Goal: Entertainment & Leisure: Browse casually

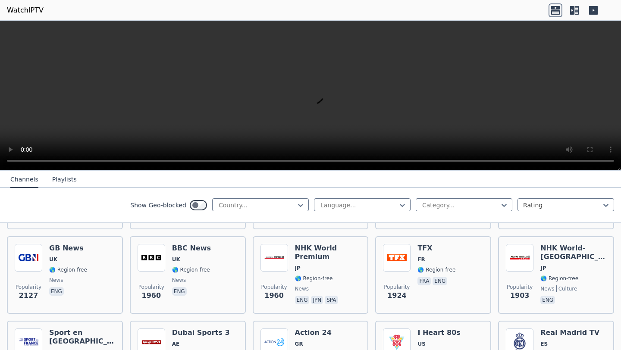
scroll to position [551, 0]
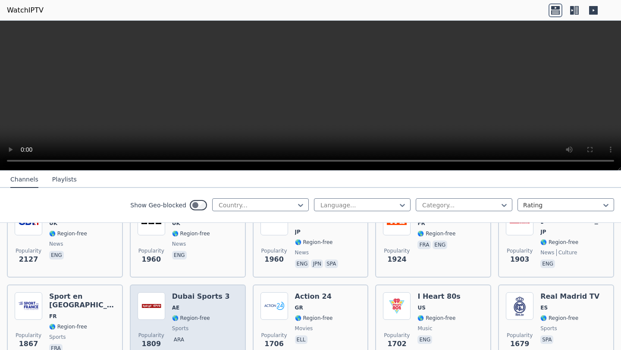
click at [160, 299] on img at bounding box center [152, 307] width 28 height 28
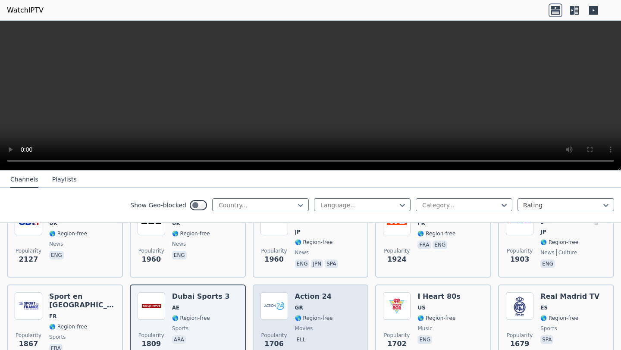
click at [283, 299] on img at bounding box center [275, 307] width 28 height 28
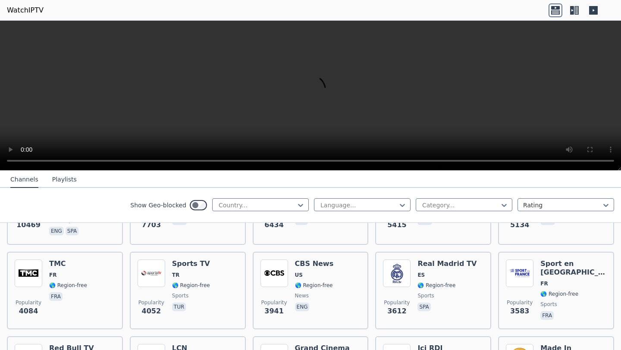
scroll to position [181, 0]
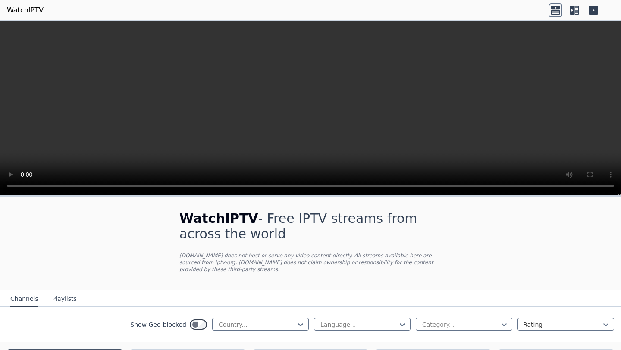
click at [60, 300] on button "Playlists" at bounding box center [64, 299] width 25 height 16
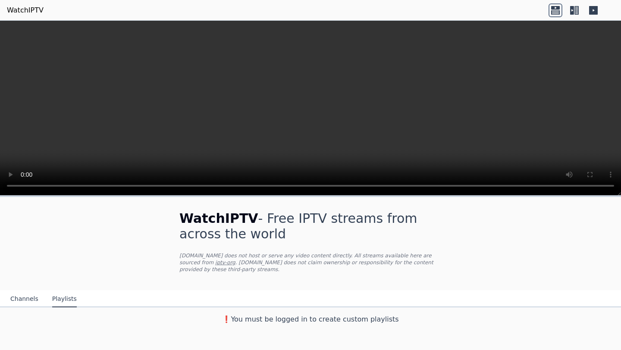
click at [35, 302] on button "Channels" at bounding box center [24, 299] width 28 height 16
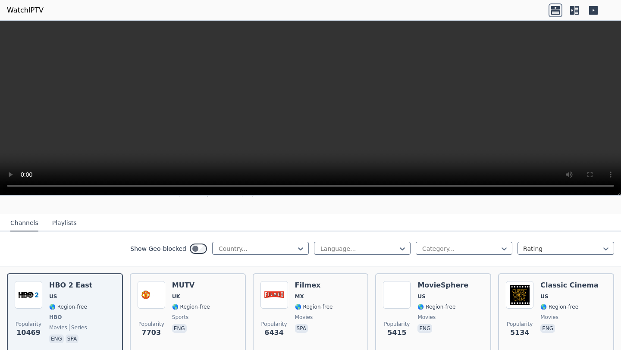
scroll to position [77, 0]
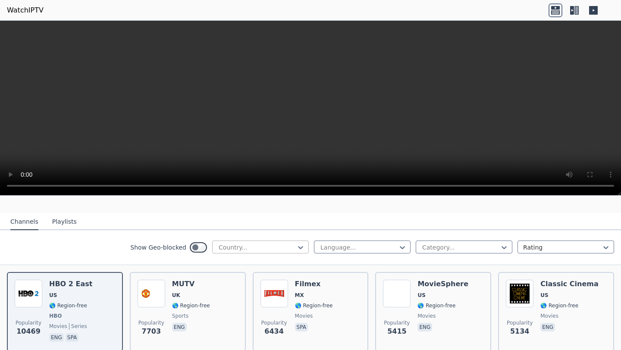
click at [234, 246] on div at bounding box center [257, 247] width 79 height 9
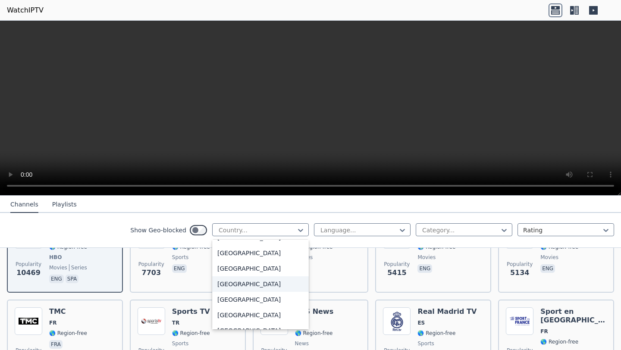
scroll to position [220, 0]
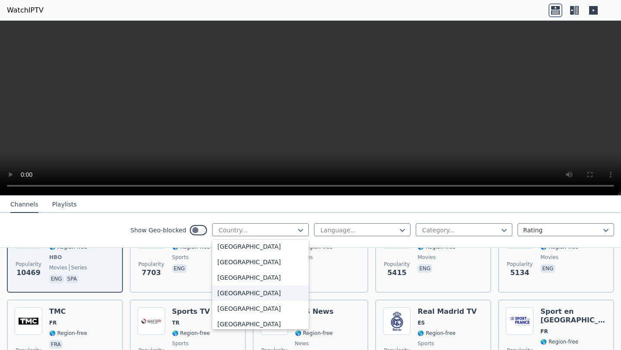
click at [237, 287] on div "[GEOGRAPHIC_DATA]" at bounding box center [260, 294] width 97 height 16
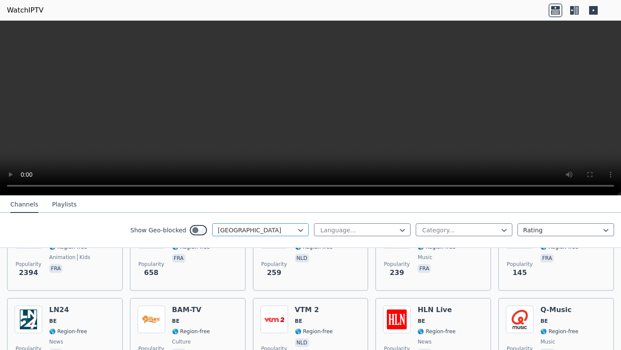
click at [250, 230] on div at bounding box center [257, 230] width 79 height 9
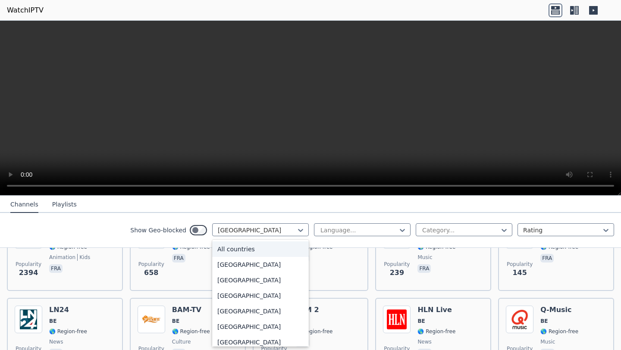
click at [249, 245] on div "All countries" at bounding box center [260, 250] width 97 height 16
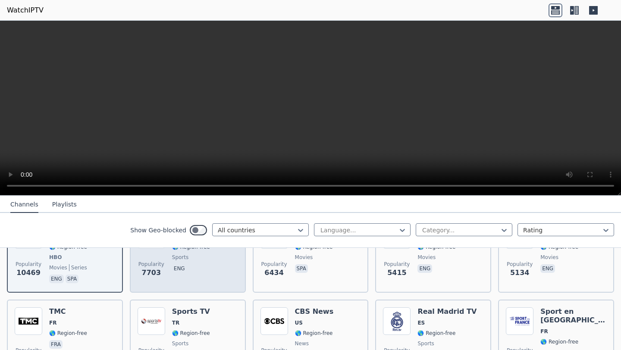
click at [173, 268] on p "eng" at bounding box center [179, 268] width 15 height 9
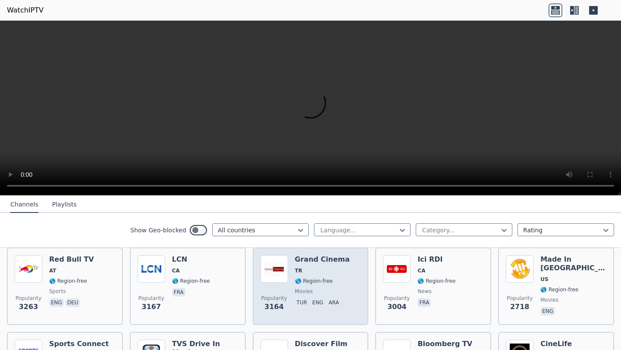
scroll to position [302, 0]
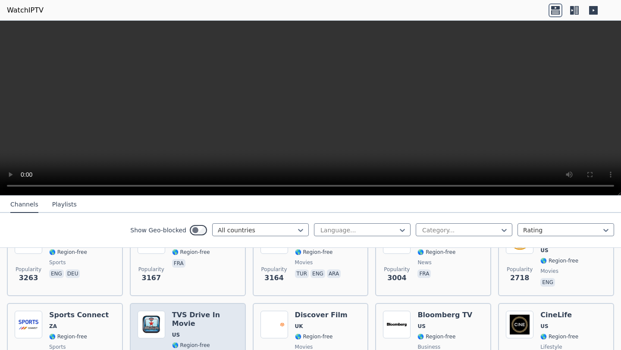
click at [181, 332] on span "US" at bounding box center [205, 335] width 66 height 7
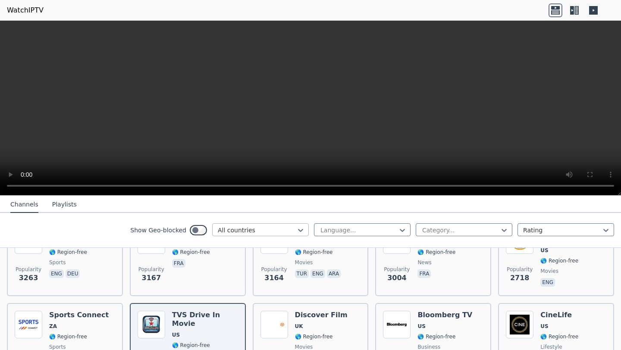
click at [281, 229] on div at bounding box center [257, 230] width 79 height 9
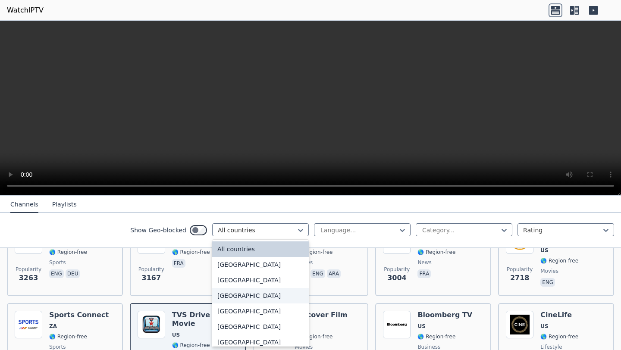
click at [258, 289] on div "[GEOGRAPHIC_DATA]" at bounding box center [260, 296] width 97 height 16
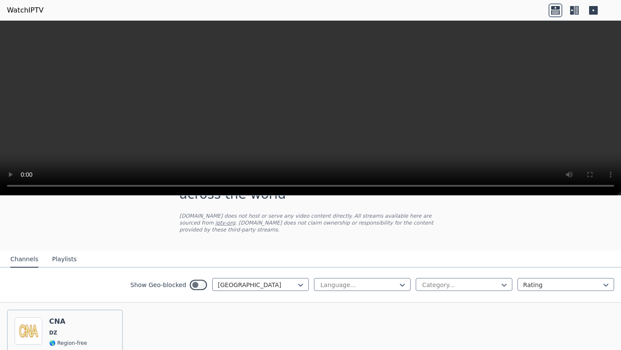
scroll to position [113, 0]
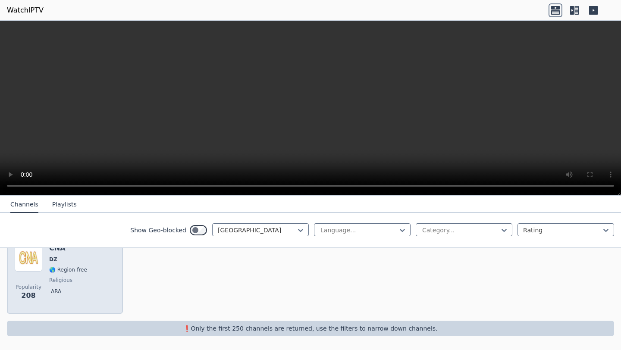
click at [75, 286] on div "CNA DZ 🌎 Region-free religious ara" at bounding box center [68, 275] width 38 height 62
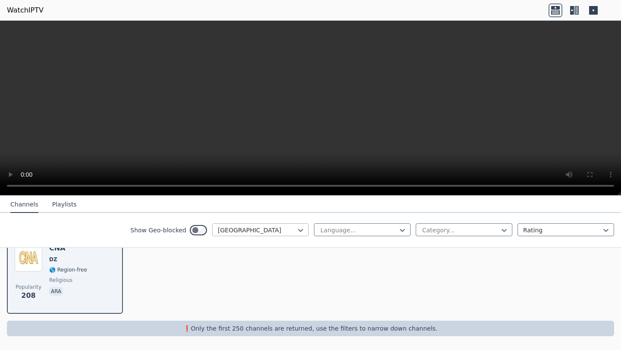
click at [255, 232] on div at bounding box center [257, 230] width 79 height 9
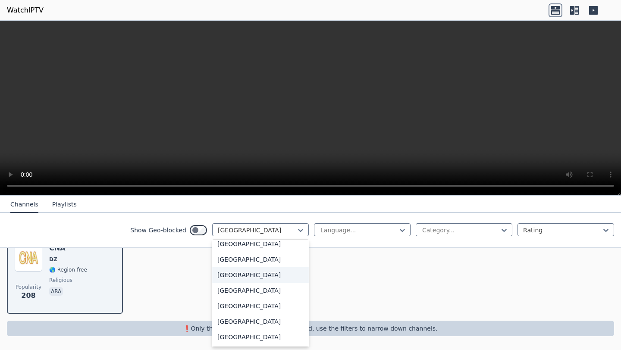
scroll to position [378, 0]
click at [250, 305] on div "[GEOGRAPHIC_DATA]" at bounding box center [260, 307] width 97 height 16
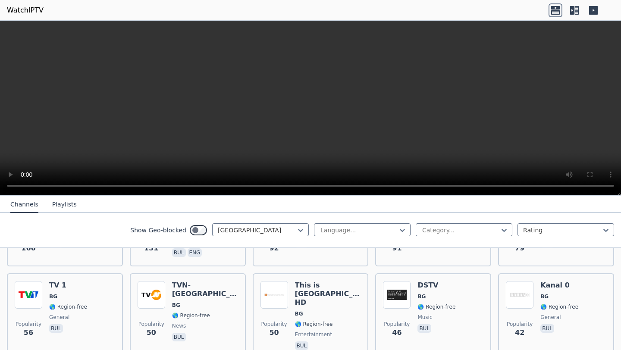
scroll to position [162, 0]
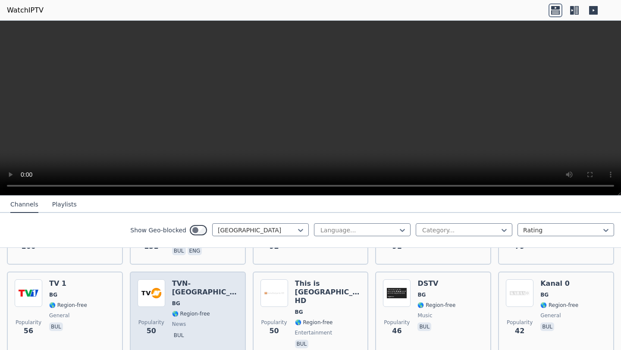
click at [172, 300] on span "BG" at bounding box center [176, 303] width 8 height 7
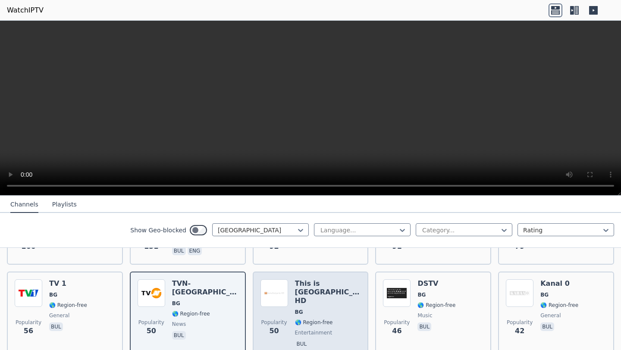
click at [325, 330] on span "entertainment" at bounding box center [314, 333] width 38 height 7
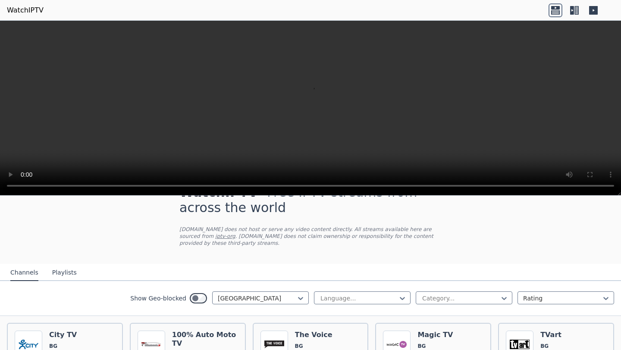
scroll to position [13, 0]
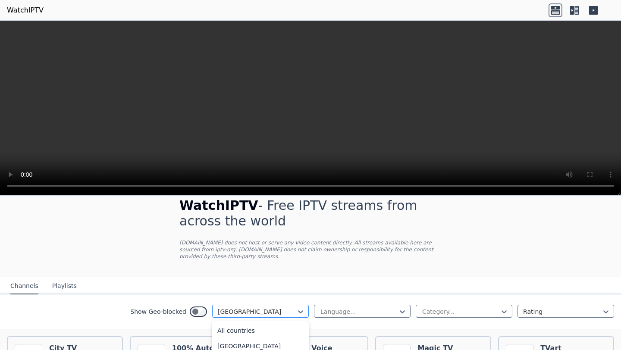
click at [269, 309] on div at bounding box center [257, 312] width 79 height 9
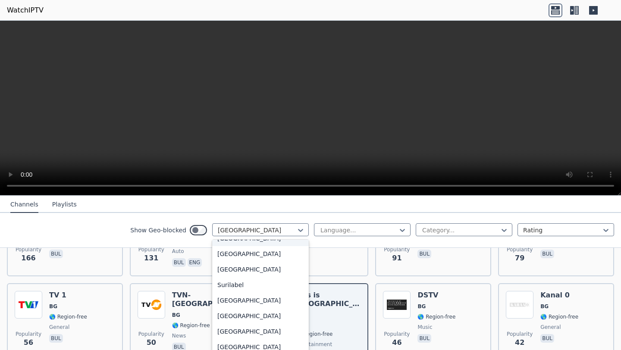
scroll to position [2755, 0]
click at [245, 288] on div "[GEOGRAPHIC_DATA]" at bounding box center [260, 284] width 97 height 16
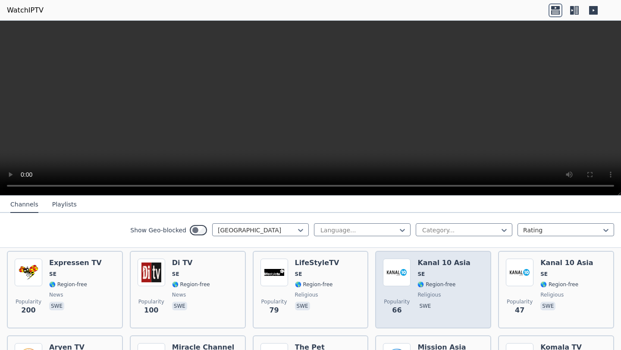
scroll to position [101, 0]
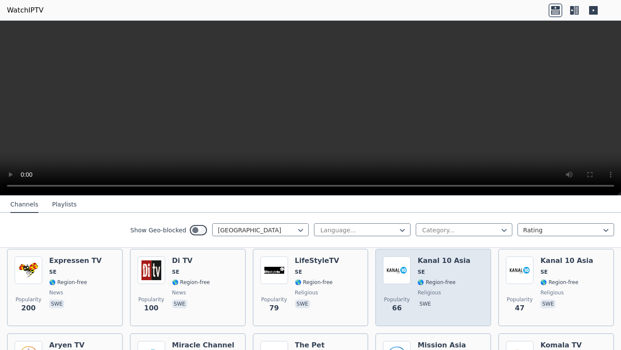
click at [402, 282] on img at bounding box center [397, 271] width 28 height 28
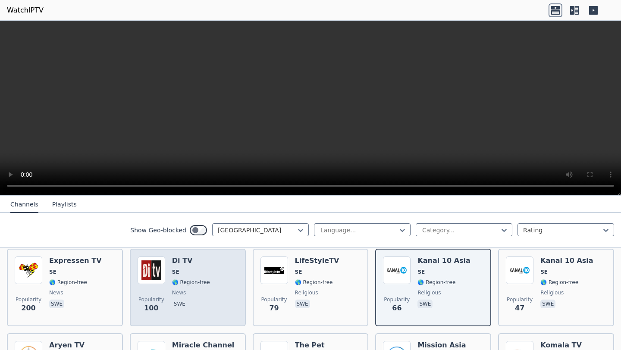
click at [205, 262] on h6 "Di TV" at bounding box center [191, 261] width 38 height 9
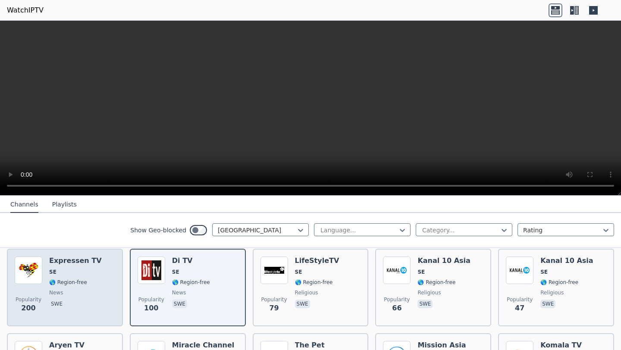
click at [78, 285] on span "🌎 Region-free" at bounding box center [68, 282] width 38 height 7
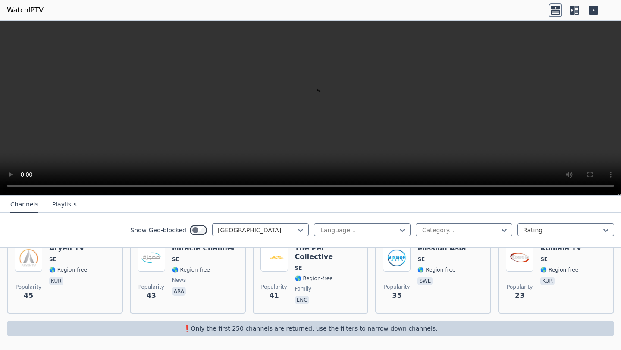
scroll to position [197, 0]
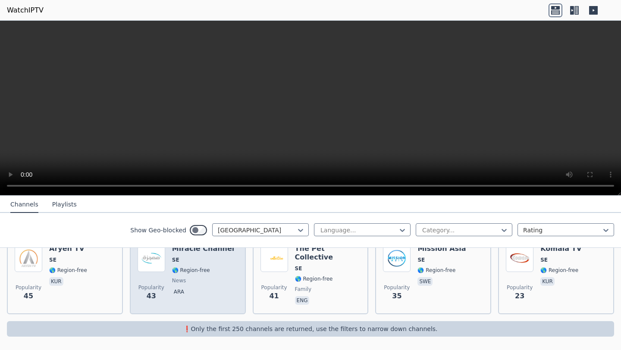
click at [220, 291] on span "ara" at bounding box center [203, 293] width 63 height 10
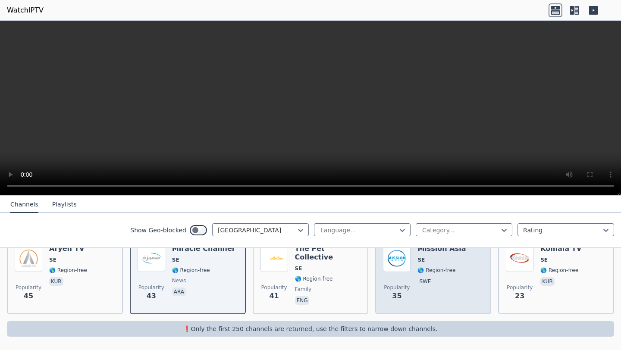
click at [461, 295] on div "Popularity 35 Mission Asia SE 🌎 Region-free swe" at bounding box center [433, 276] width 101 height 62
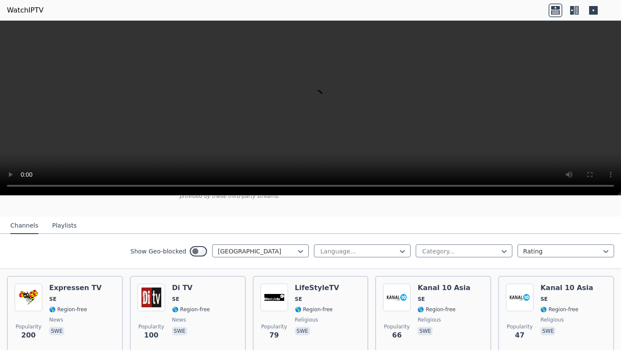
scroll to position [76, 0]
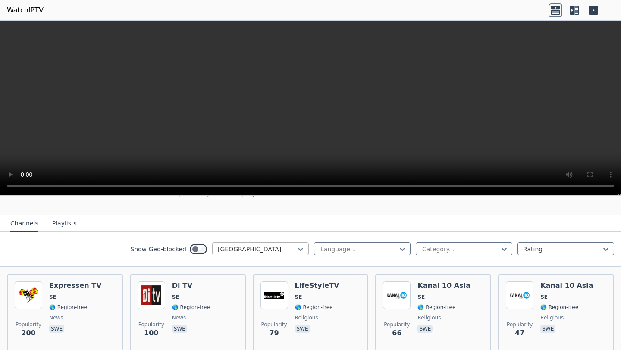
click at [272, 244] on div "[GEOGRAPHIC_DATA]" at bounding box center [260, 248] width 97 height 13
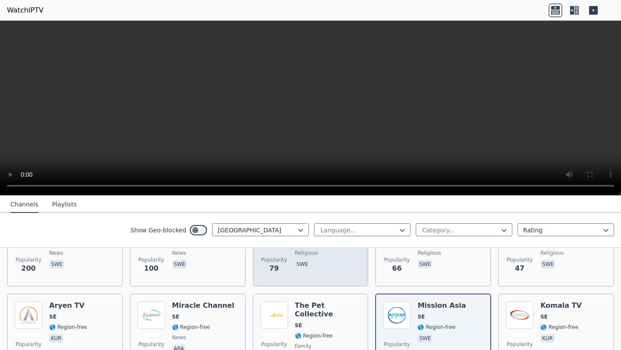
scroll to position [198, 0]
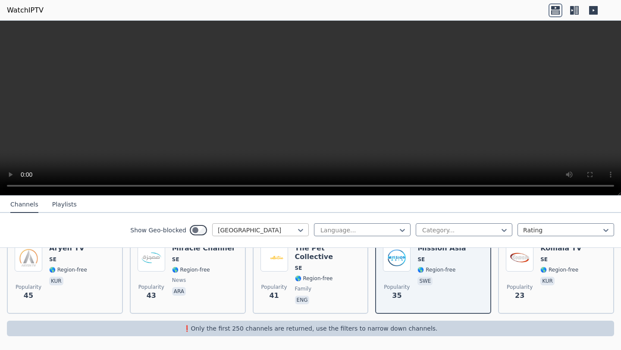
click at [273, 228] on div at bounding box center [257, 230] width 79 height 9
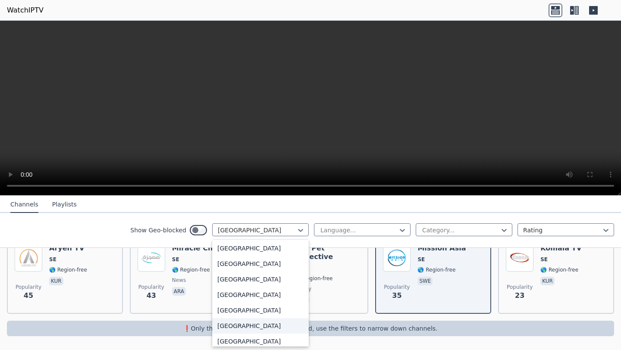
scroll to position [3105, 0]
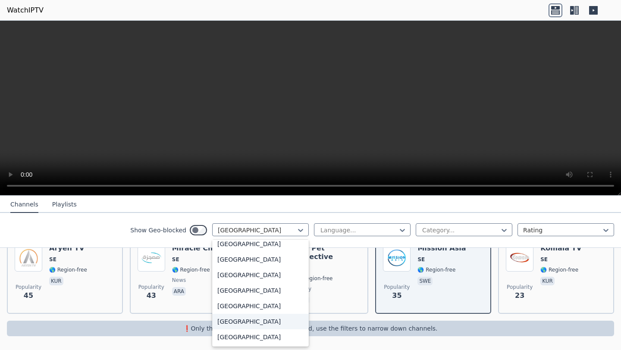
click at [258, 324] on div "[GEOGRAPHIC_DATA]" at bounding box center [260, 322] width 97 height 16
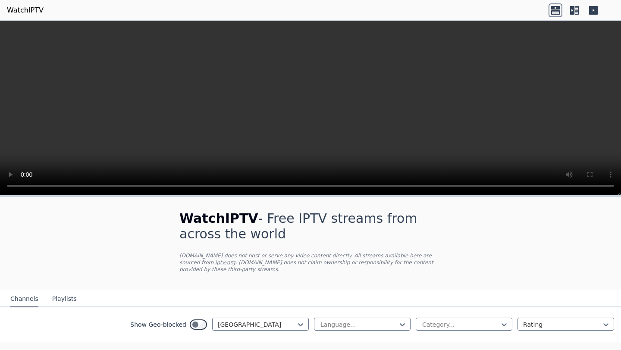
scroll to position [35, 0]
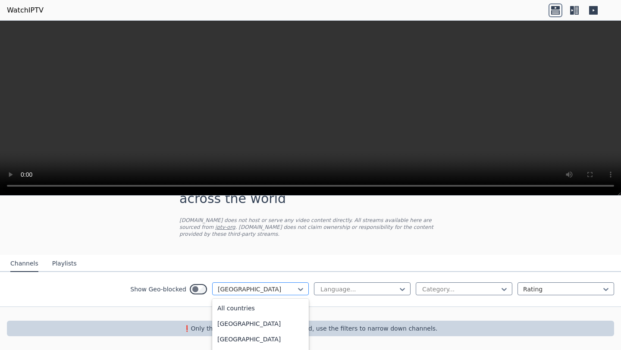
click at [283, 290] on div at bounding box center [257, 289] width 79 height 9
click at [270, 321] on div "[GEOGRAPHIC_DATA]" at bounding box center [260, 323] width 97 height 16
click at [268, 293] on div at bounding box center [257, 289] width 79 height 9
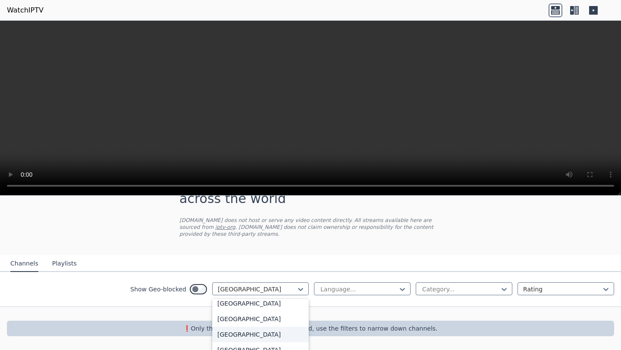
click at [255, 332] on div "[GEOGRAPHIC_DATA]" at bounding box center [260, 335] width 97 height 16
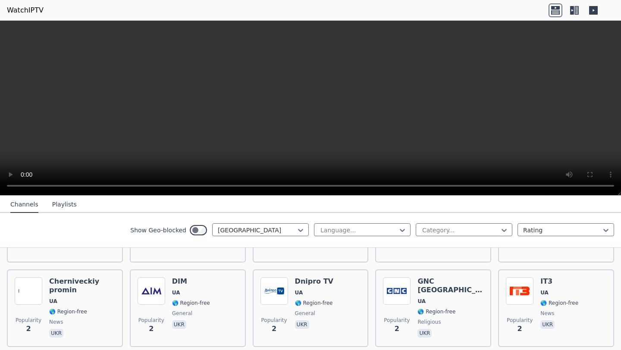
scroll to position [1265, 0]
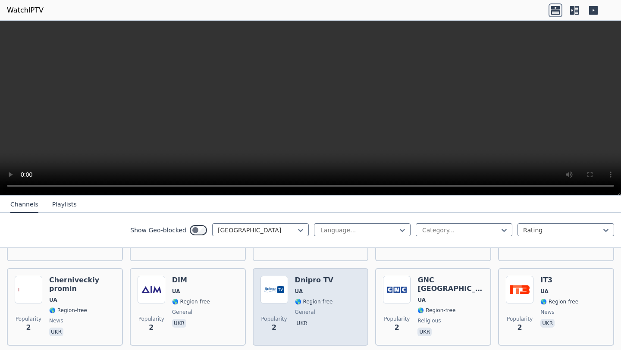
click at [325, 287] on div "Dnipro TV UA 🌎 Region-free general [DEMOGRAPHIC_DATA]" at bounding box center [314, 307] width 38 height 62
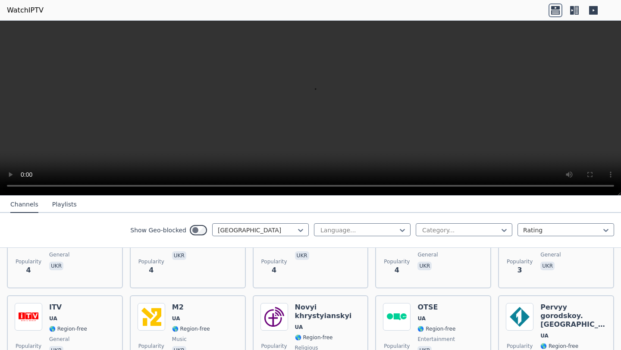
scroll to position [1067, 0]
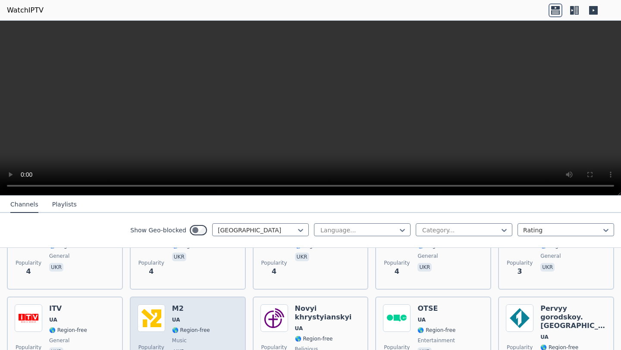
click at [225, 302] on div "Popularity 3 M2 UA 🌎 Region-free music ukr" at bounding box center [188, 336] width 116 height 78
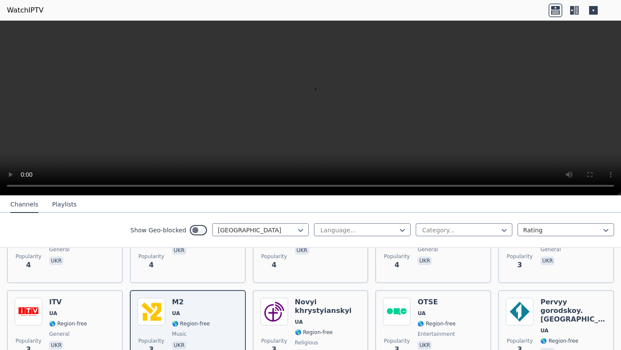
scroll to position [1077, 0]
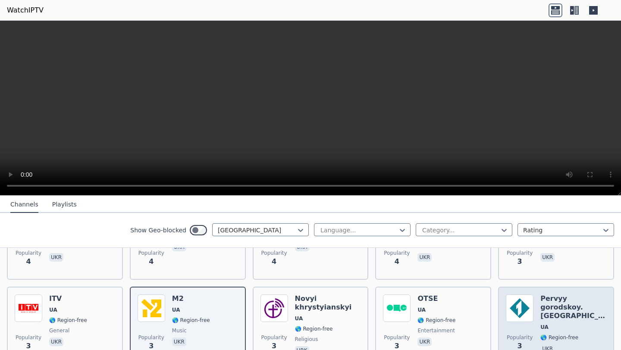
click at [583, 324] on span "UA" at bounding box center [574, 327] width 66 height 7
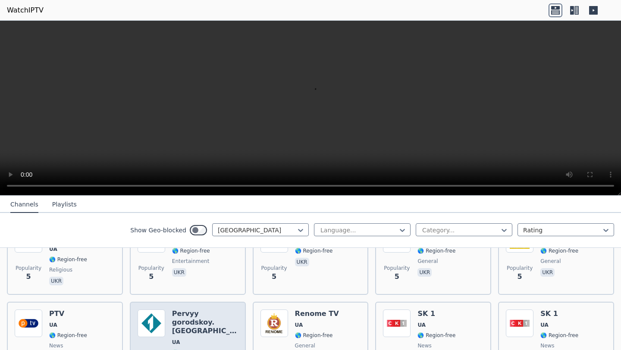
scroll to position [892, 0]
click at [185, 318] on h6 "Pervyy gorodskoy. [GEOGRAPHIC_DATA]" at bounding box center [205, 324] width 66 height 26
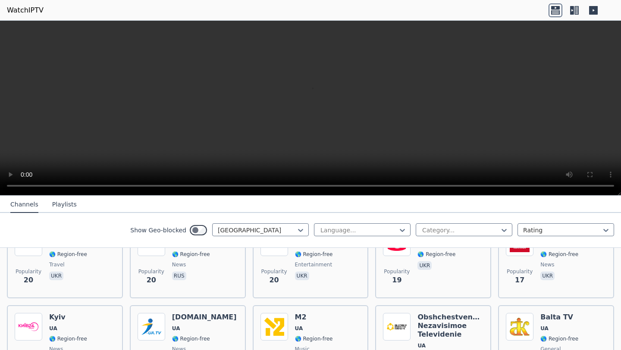
scroll to position [0, 0]
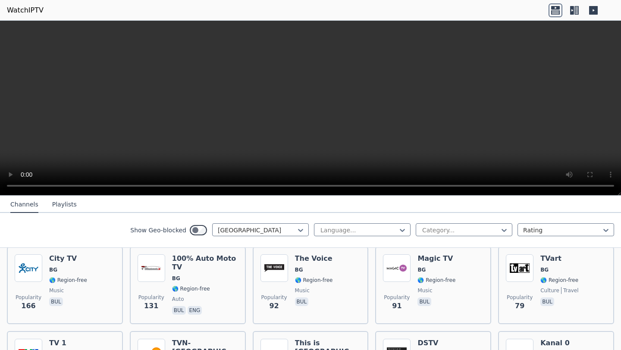
scroll to position [159, 0]
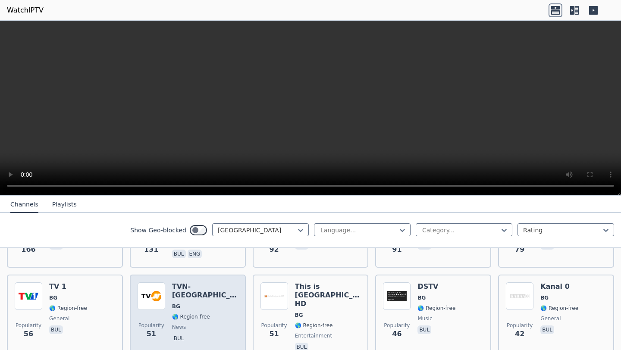
click at [164, 290] on img at bounding box center [152, 297] width 28 height 28
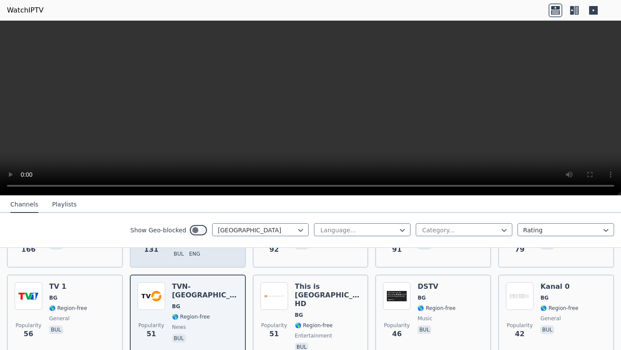
click at [198, 259] on div "100% Auto Moto TV BG 🌎 Region-free auto bul eng" at bounding box center [205, 229] width 66 height 62
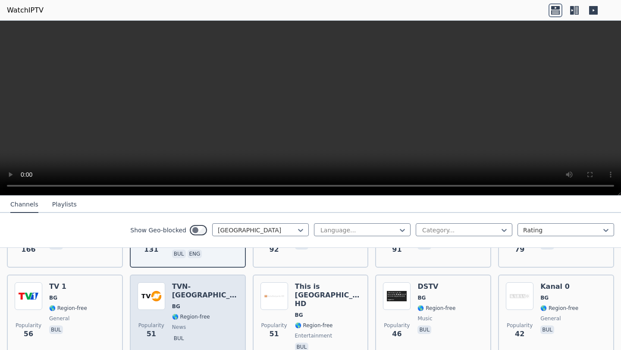
click at [155, 295] on img at bounding box center [152, 297] width 28 height 28
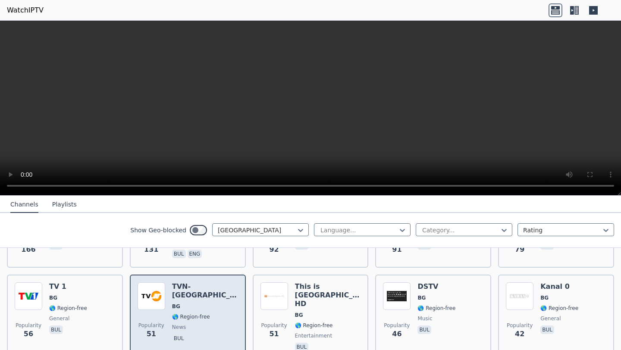
click at [155, 295] on img at bounding box center [152, 297] width 28 height 28
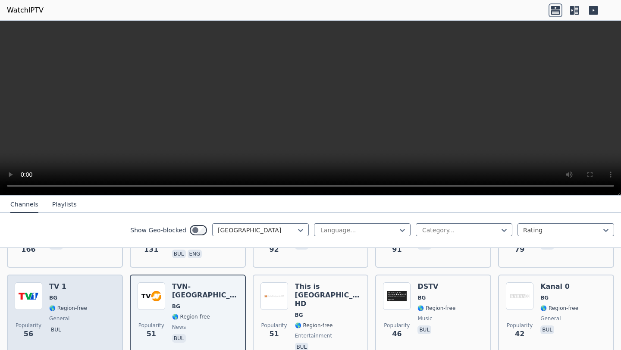
click at [48, 290] on div "Popularity 56 TV 1 BG 🌎 Region-free general bul" at bounding box center [65, 318] width 101 height 71
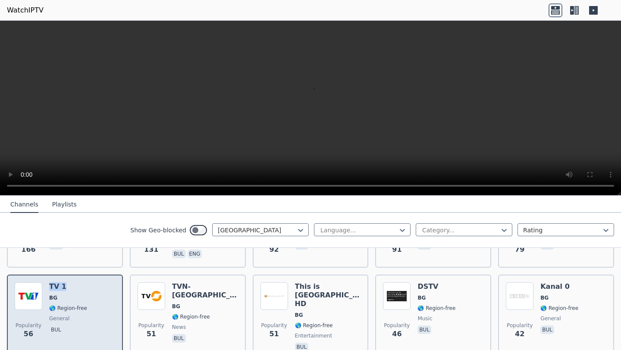
click at [48, 290] on div "Popularity 56 TV 1 BG 🌎 Region-free general bul" at bounding box center [65, 318] width 101 height 71
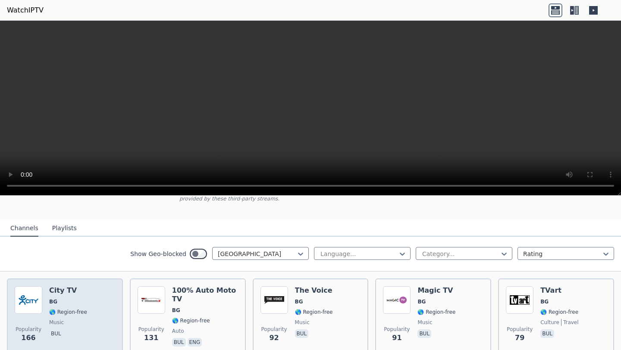
scroll to position [82, 0]
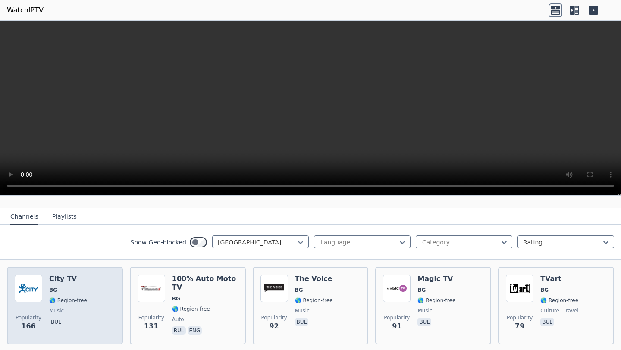
click at [75, 290] on span "BG" at bounding box center [68, 290] width 38 height 7
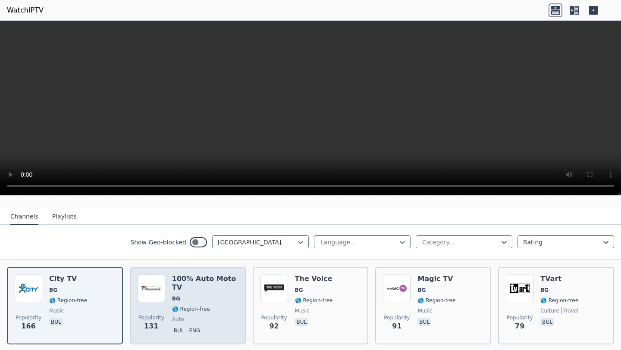
click at [179, 295] on div "100% Auto Moto TV BG 🌎 Region-free auto bul eng" at bounding box center [205, 306] width 66 height 62
